Goal: Use online tool/utility: Utilize a website feature to perform a specific function

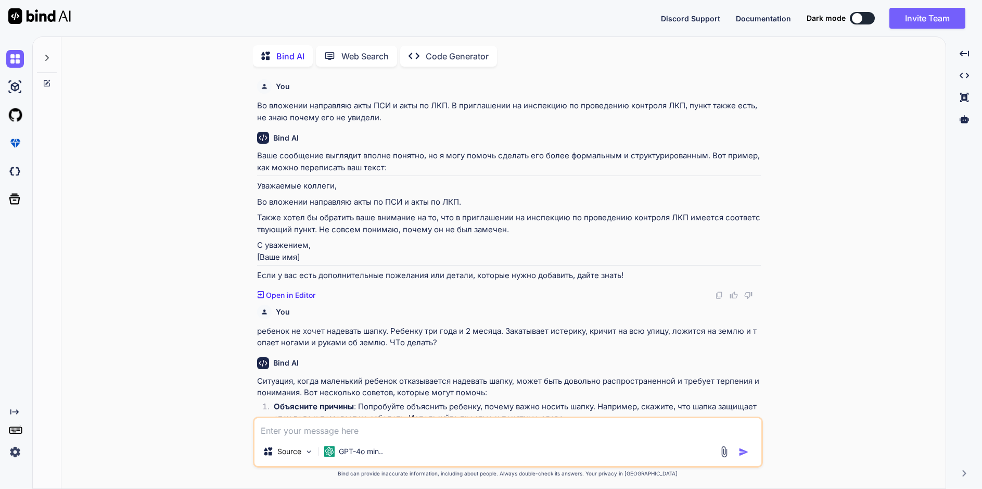
scroll to position [1233, 0]
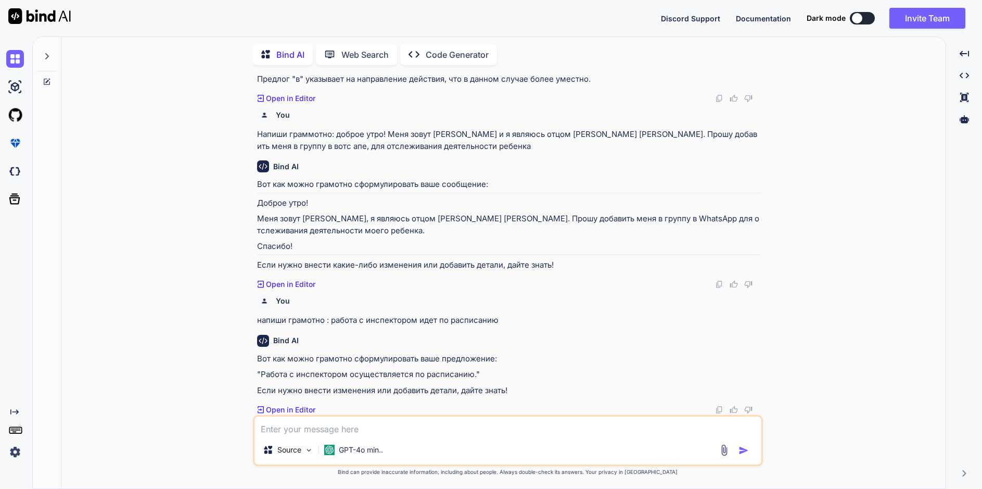
click at [303, 423] on textarea at bounding box center [507, 425] width 507 height 19
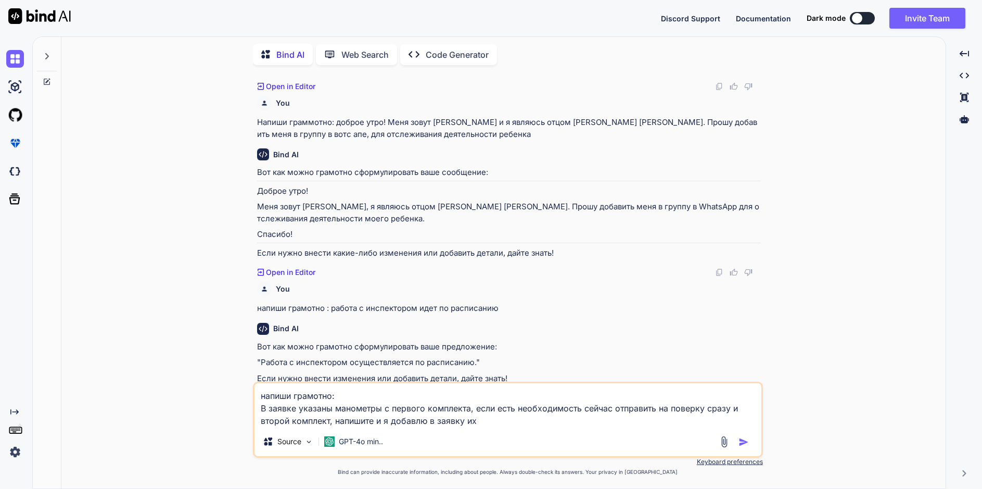
type textarea "напиши грамотно: В заявке указаны манометры с первого комплекта, если есть необ…"
click at [747, 445] on img "button" at bounding box center [743, 442] width 10 height 10
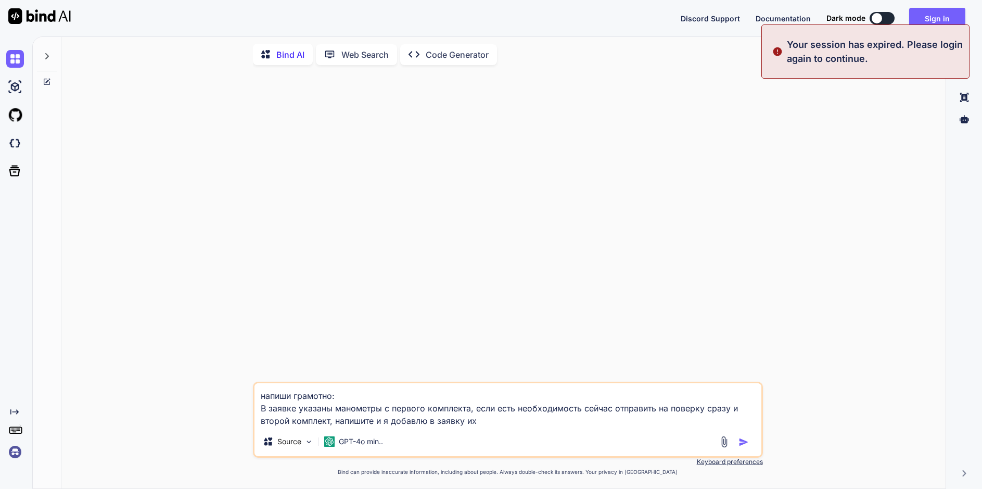
scroll to position [0, 0]
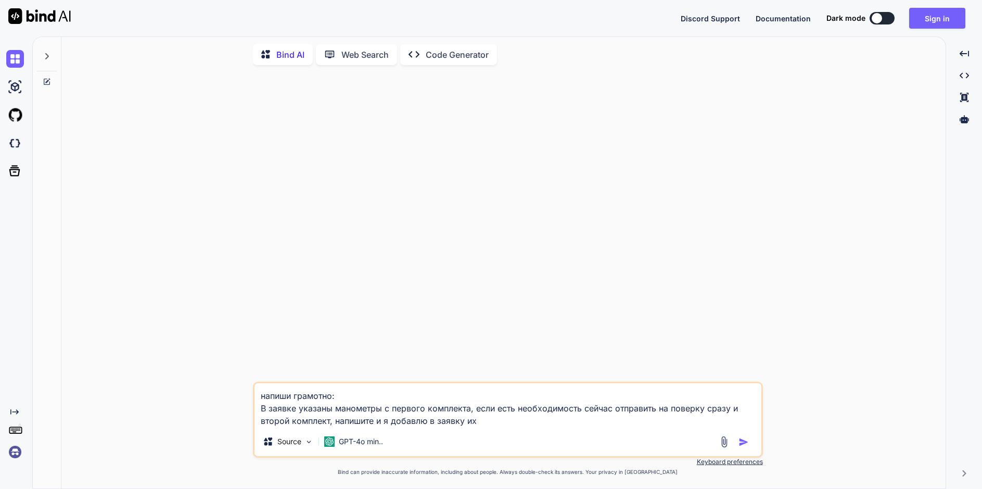
click at [478, 422] on textarea "напиши грамотно: В заявке указаны манометры с первого комплекта, если есть необ…" at bounding box center [507, 405] width 507 height 44
click at [739, 442] on img "button" at bounding box center [743, 442] width 10 height 10
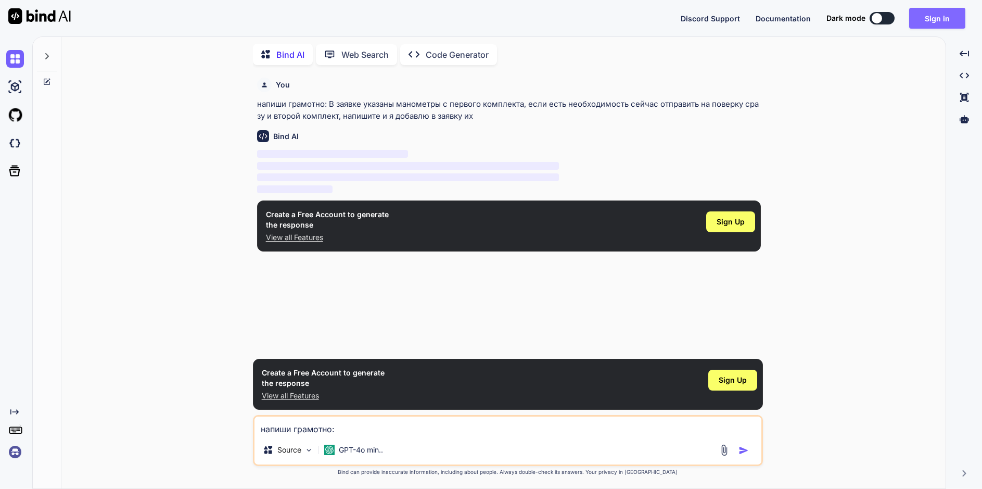
click at [930, 16] on button "Sign in" at bounding box center [937, 18] width 56 height 21
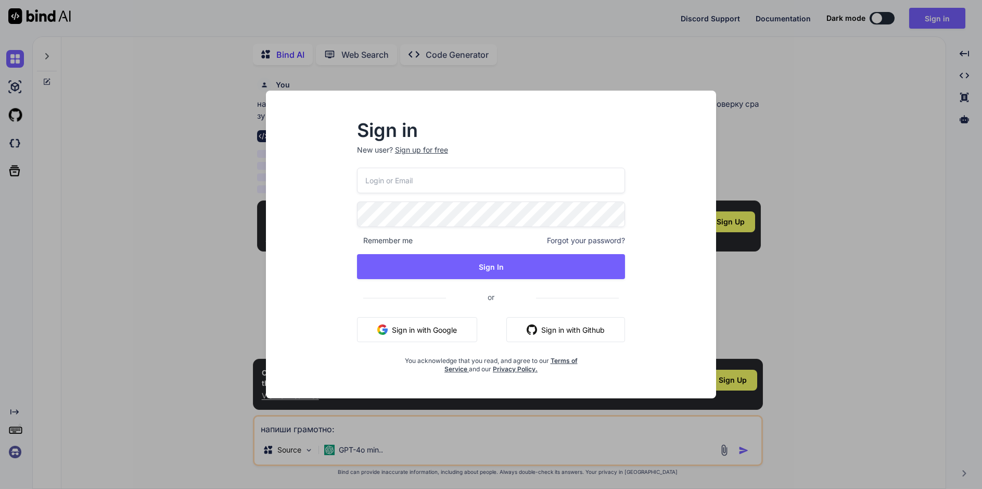
type input "filonov@prokr.ru"
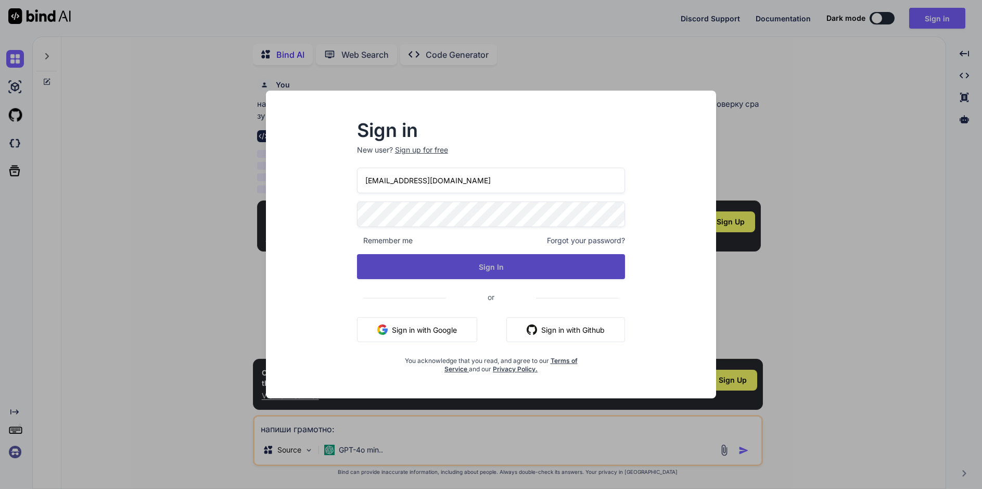
click at [493, 266] on button "Sign In" at bounding box center [491, 266] width 269 height 25
click at [500, 266] on button "Sign In" at bounding box center [491, 266] width 269 height 25
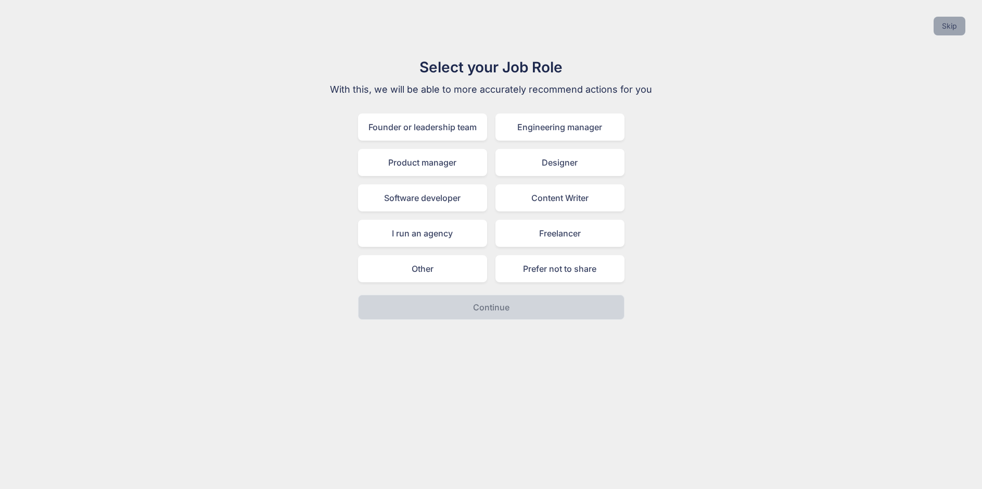
click at [960, 27] on button "Skip" at bounding box center [950, 26] width 32 height 19
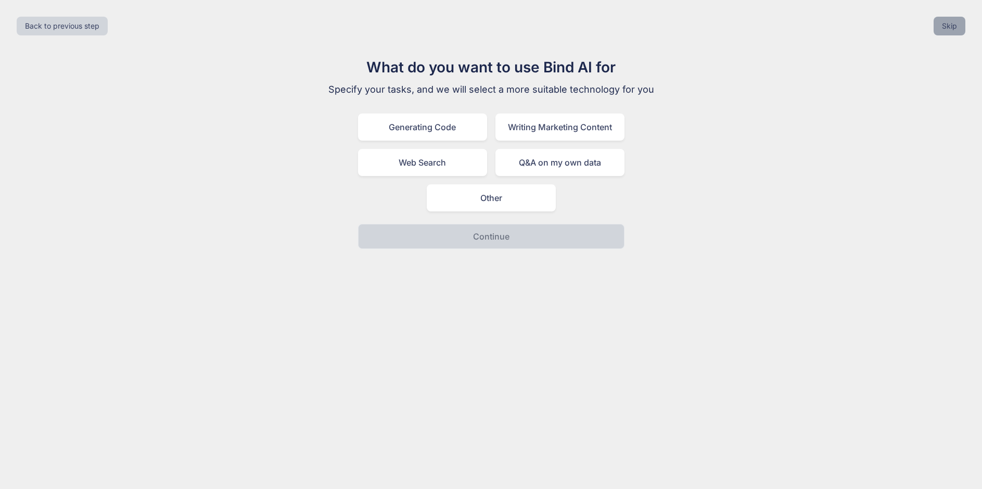
click at [954, 27] on button "Skip" at bounding box center [950, 26] width 32 height 19
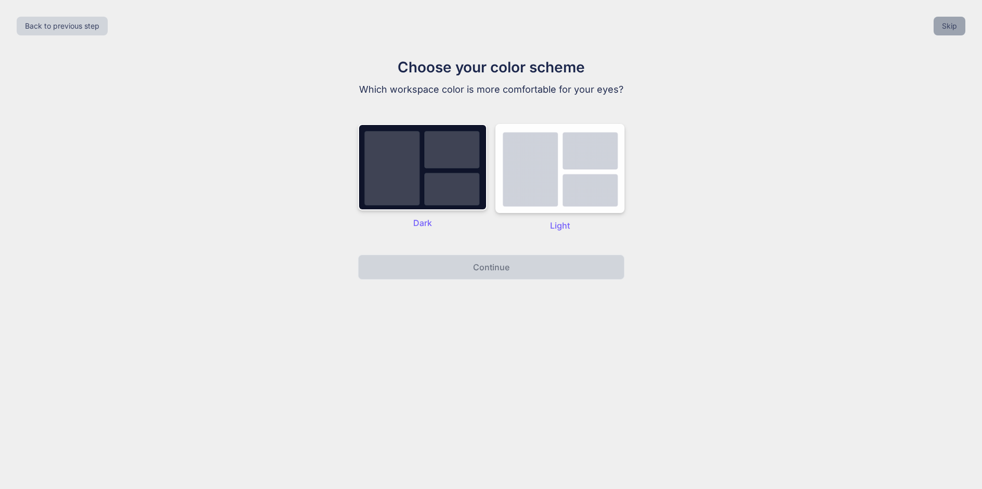
click at [954, 27] on button "Skip" at bounding box center [950, 26] width 32 height 19
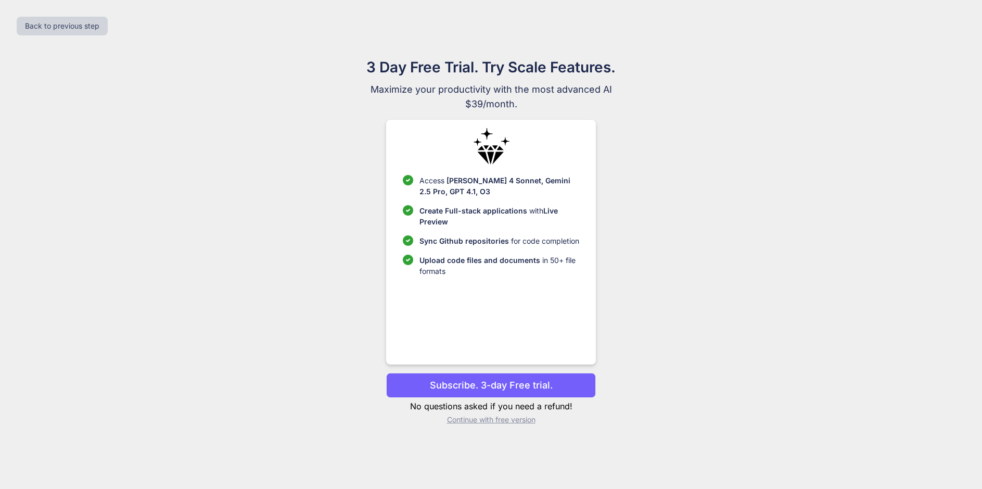
click at [495, 423] on p "Continue with free version" at bounding box center [491, 419] width 210 height 10
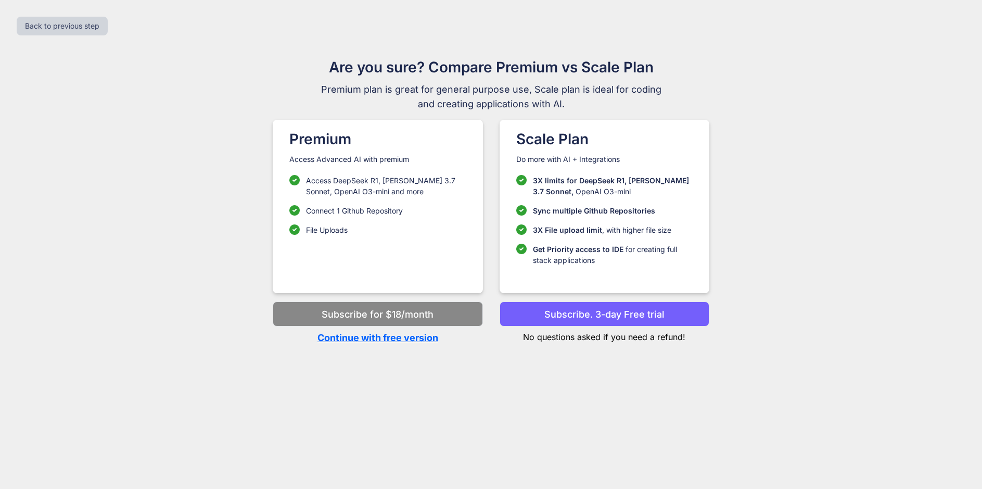
click at [400, 340] on p "Continue with free version" at bounding box center [378, 337] width 210 height 14
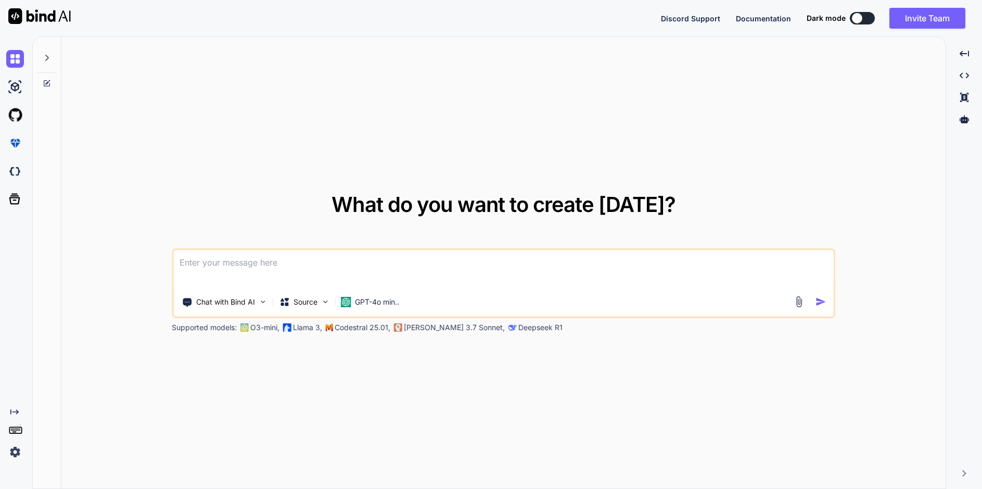
type textarea "x"
click at [234, 262] on textarea at bounding box center [503, 269] width 660 height 39
type textarea "н"
type textarea "x"
type textarea "на"
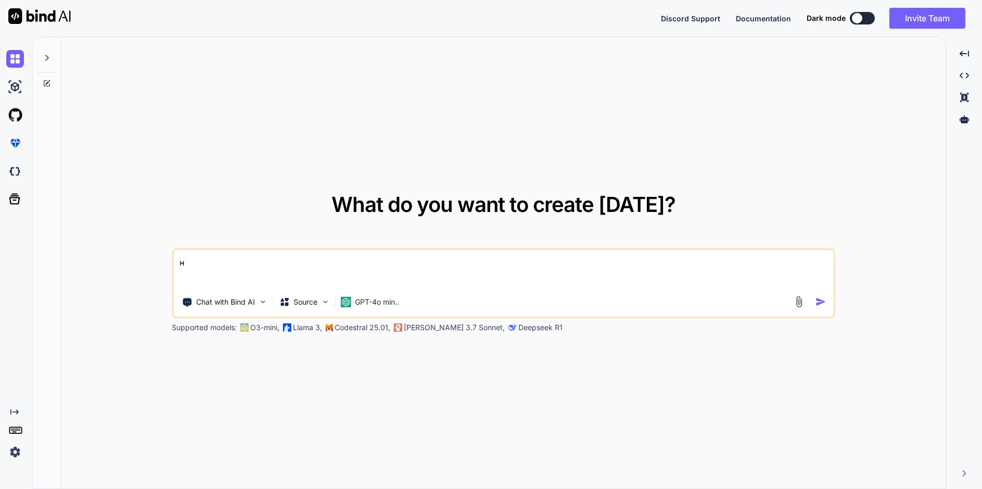
type textarea "x"
type textarea "нап"
type textarea "x"
type textarea "напи"
type textarea "x"
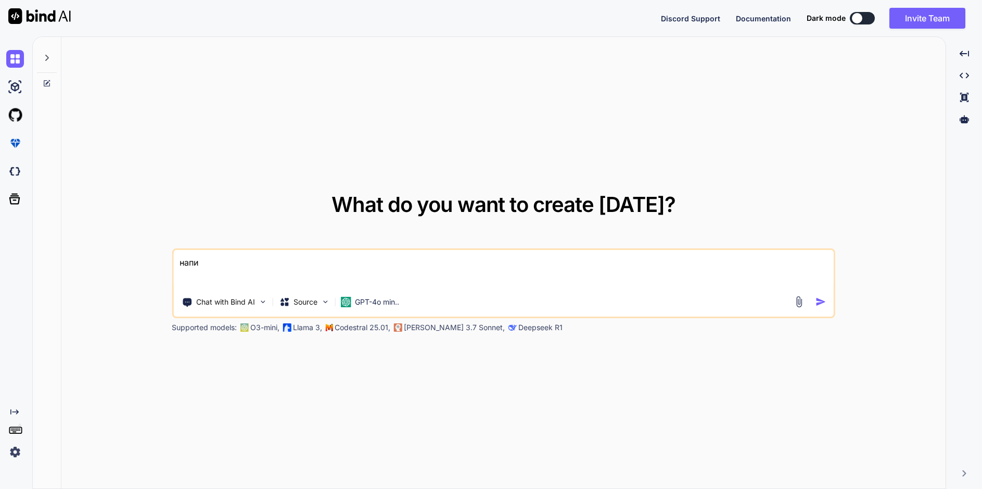
type textarea "напиш"
type textarea "x"
type textarea "напиши"
type textarea "x"
type textarea "напиши"
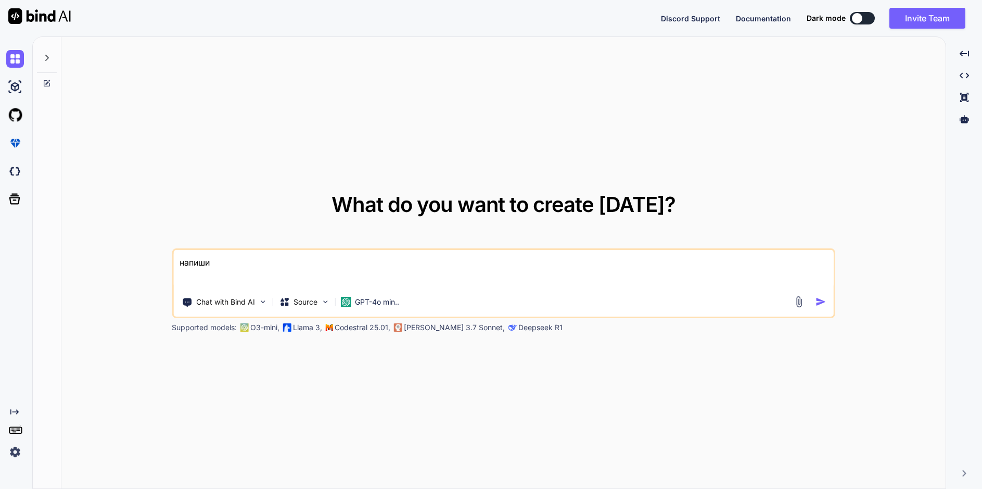
type textarea "x"
type textarea "напиши г"
type textarea "x"
type textarea "напиши гр"
type textarea "x"
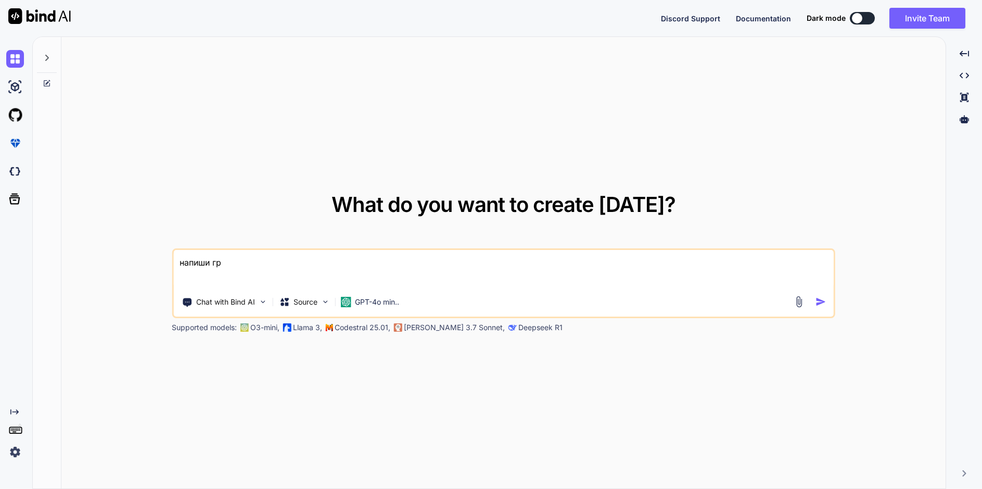
type textarea "напиши гра"
type textarea "x"
type textarea "напиши грам"
type textarea "x"
type textarea "напиши грамо"
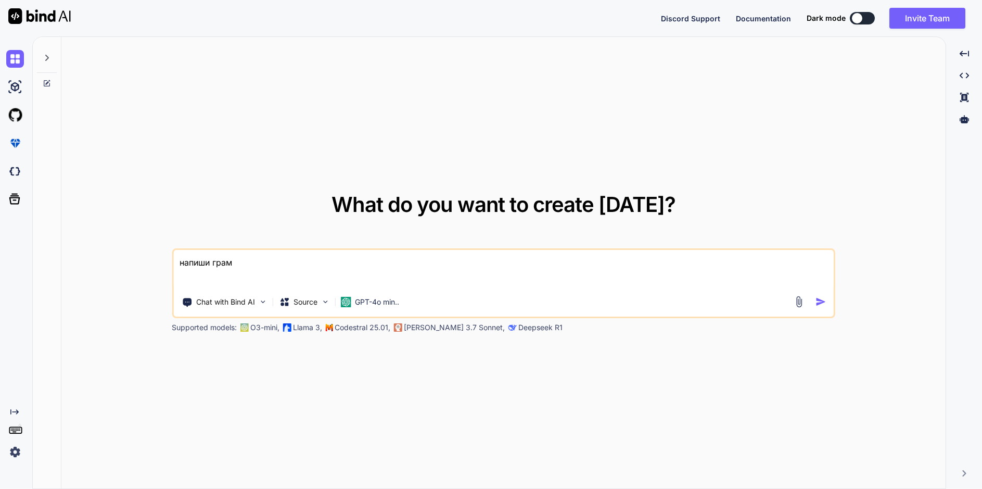
type textarea "x"
type textarea "напиши грамот"
type textarea "x"
type textarea "напиши грамотн"
type textarea "x"
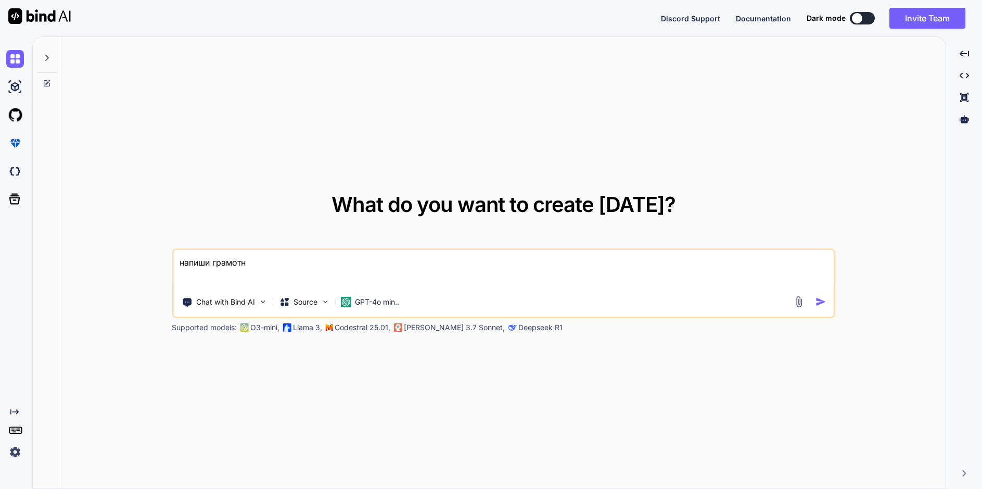
type textarea "напиши грамотно"
type textarea "x"
type textarea "напиши грамотно:"
type textarea "x"
type textarea "напиши грамотно:"
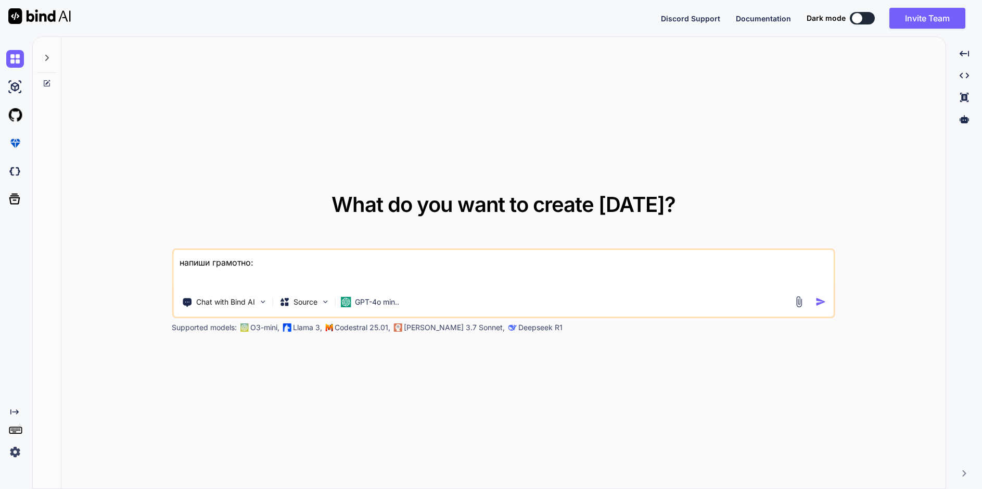
type textarea "x"
type textarea "напиши грамотно: В заявке указаны манометры с первого комплекта, если есть необ…"
type textarea "x"
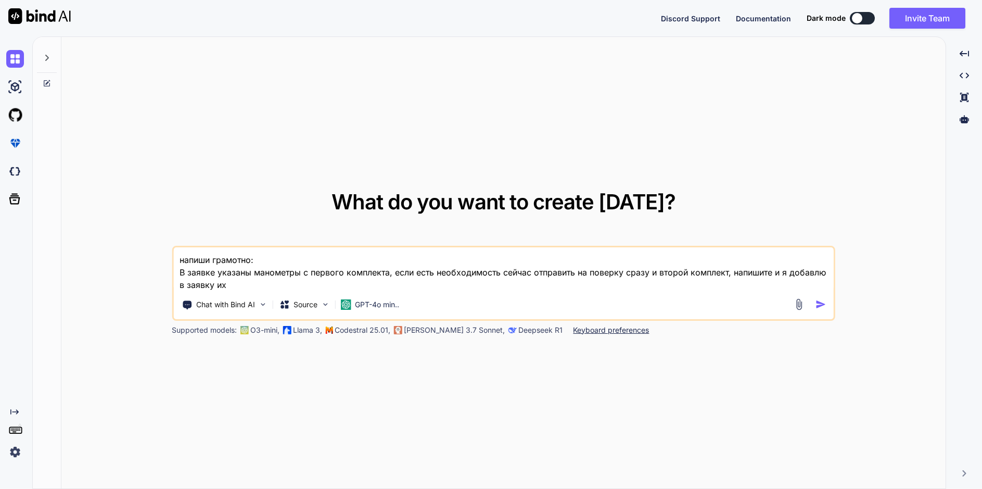
type textarea "напиши грамотно: В заявке указаны манометры с первого комплекта, если есть необ…"
click at [818, 306] on img "button" at bounding box center [820, 304] width 11 height 11
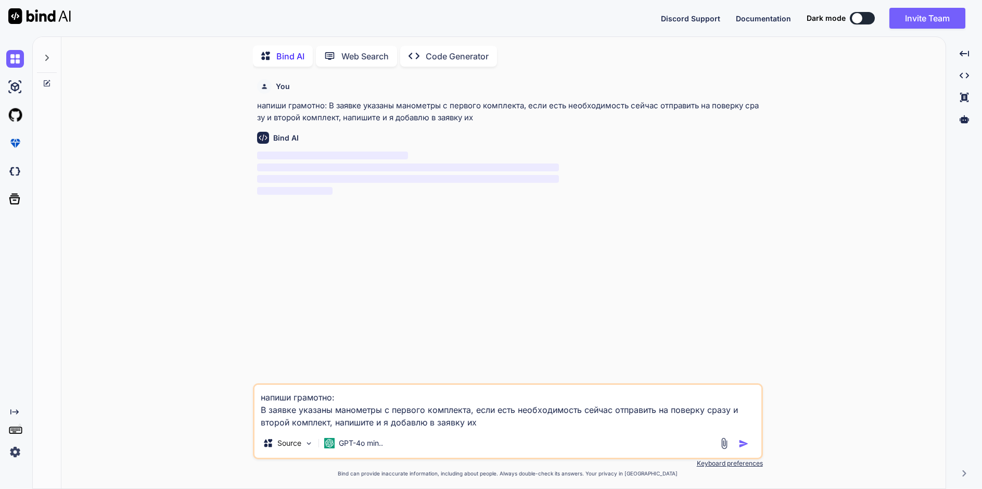
scroll to position [4, 0]
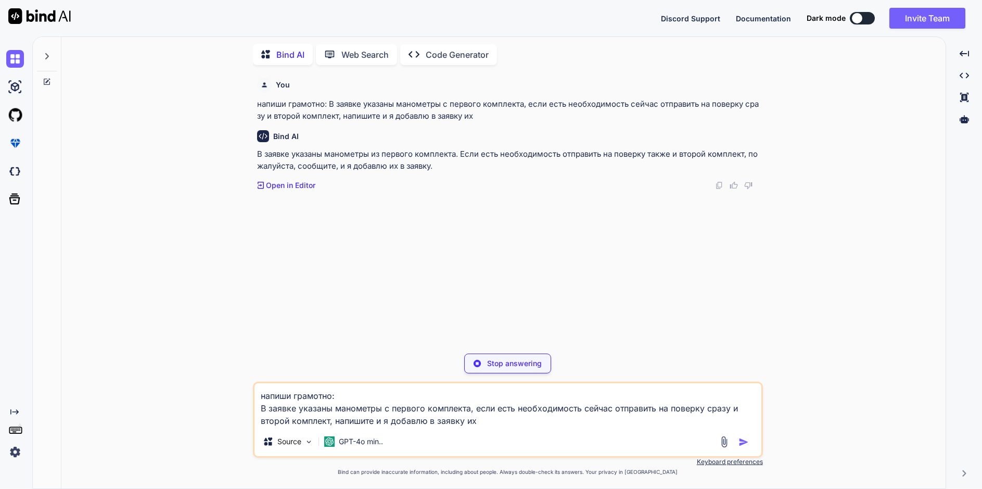
type textarea "x"
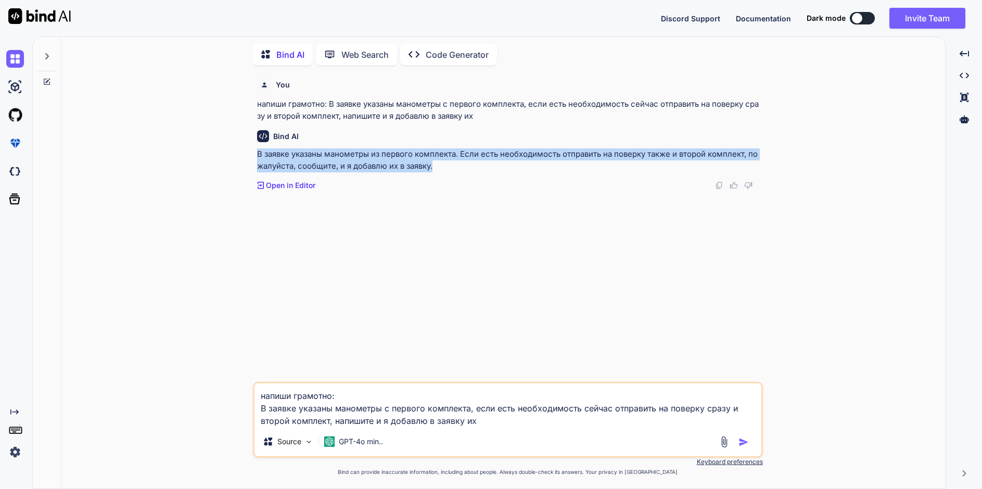
drag, startPoint x: 436, startPoint y: 167, endPoint x: 258, endPoint y: 152, distance: 178.6
click at [258, 152] on p "В заявке указаны манометры из первого комплекта. Если есть необходимость отправ…" at bounding box center [509, 159] width 504 height 23
copy p "В заявке указаны манометры из первого комплекта. Если есть необходимость отправ…"
